Goal: Find specific page/section: Find specific page/section

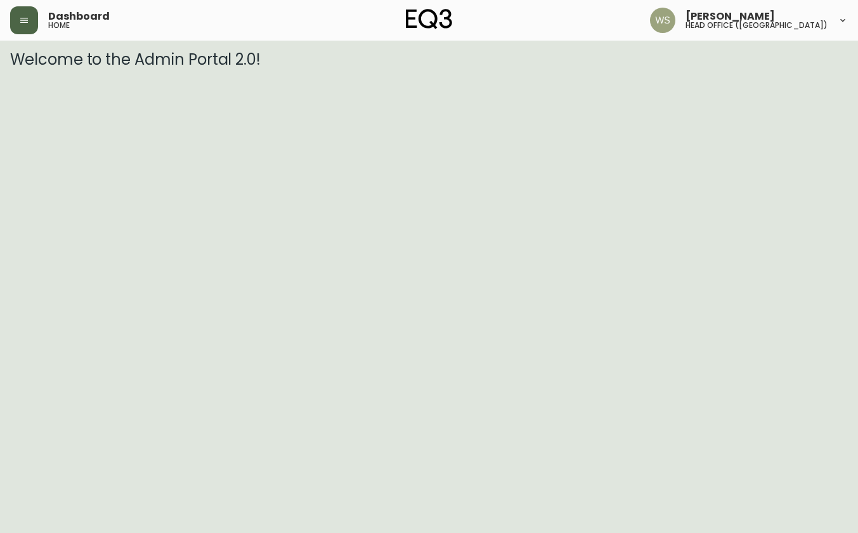
click at [23, 16] on icon "button" at bounding box center [24, 20] width 10 height 10
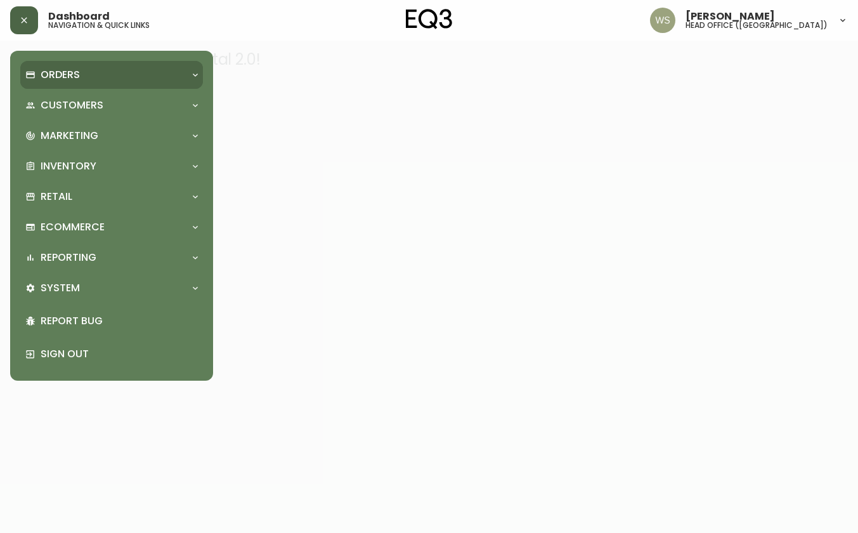
click at [93, 76] on div "Orders" at bounding box center [105, 75] width 160 height 14
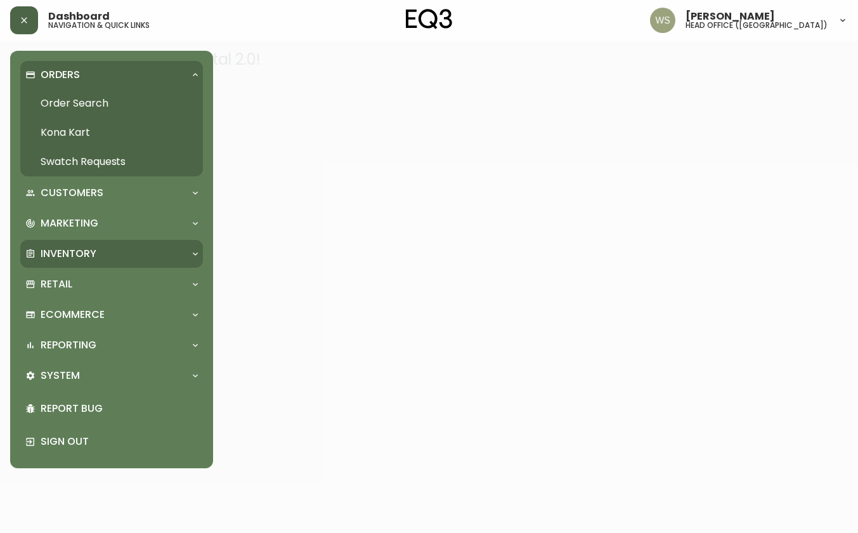
click at [81, 256] on p "Inventory" at bounding box center [69, 254] width 56 height 14
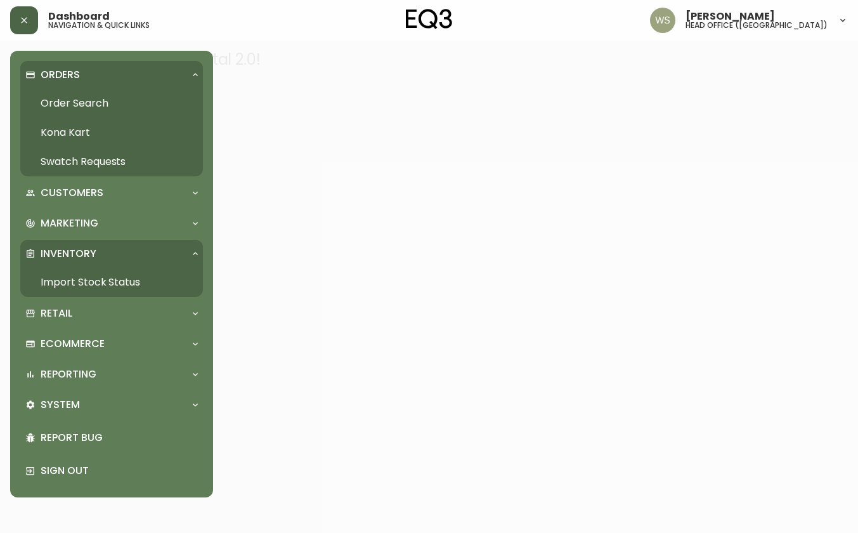
click at [77, 284] on link "Import Stock Status" at bounding box center [111, 282] width 183 height 29
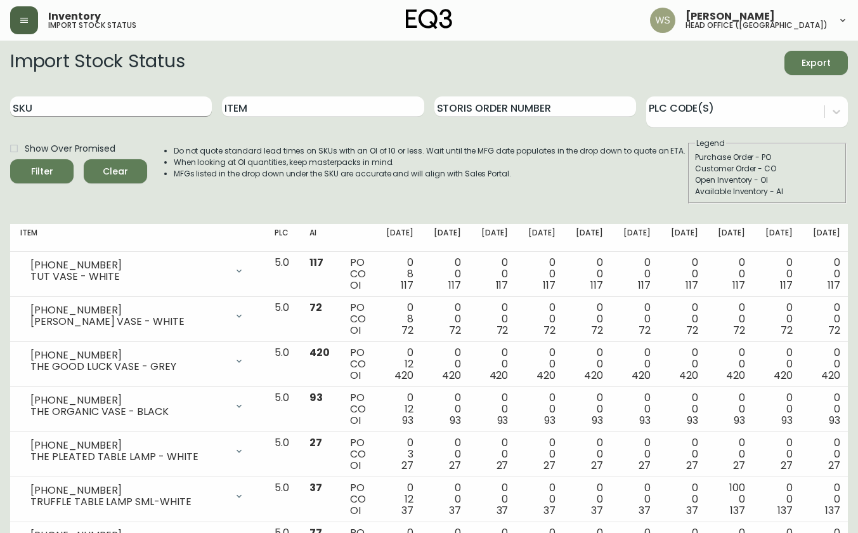
click at [131, 105] on input "SKU" at bounding box center [111, 106] width 202 height 20
click at [337, 110] on input "Item" at bounding box center [323, 106] width 202 height 20
type input "ban coffee table"
click at [10, 159] on button "Filter" at bounding box center [41, 171] width 63 height 24
